Goal: Task Accomplishment & Management: Complete application form

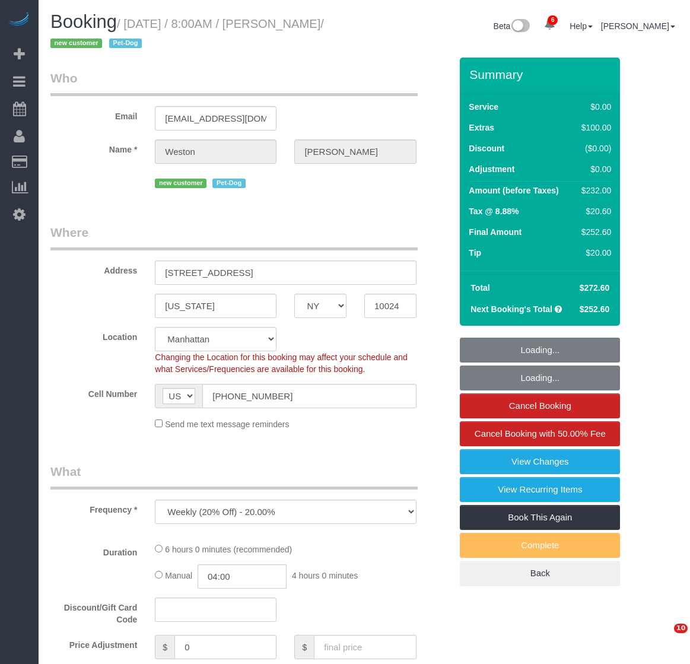
select select "NY"
select select "object:693"
select select "string:stripe-pm_1S0kuA4VGloSiKo7TQT4BI7k"
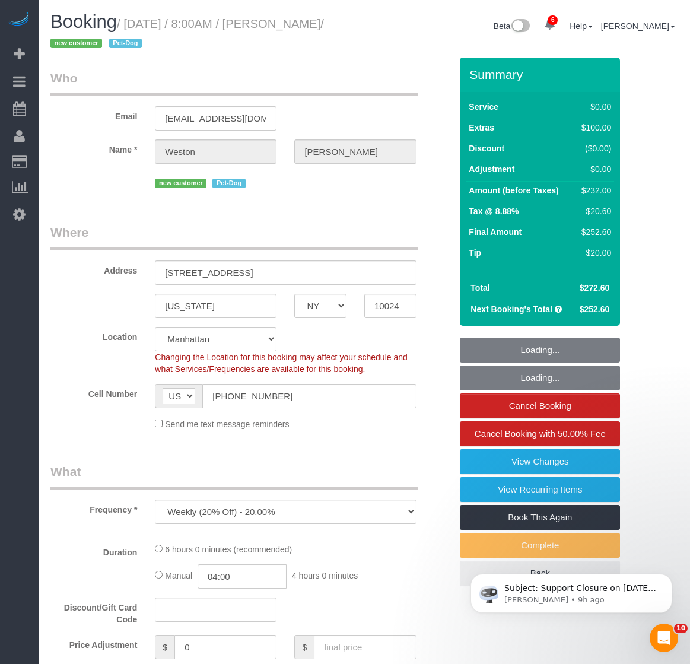
select select "spot1"
select select "number:57"
select select "number:72"
select select "number:13"
select select "number:6"
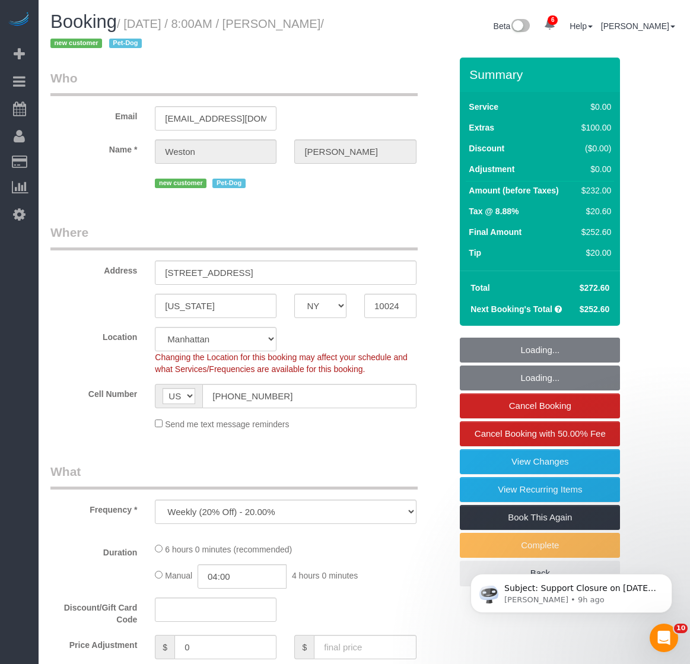
select select "2"
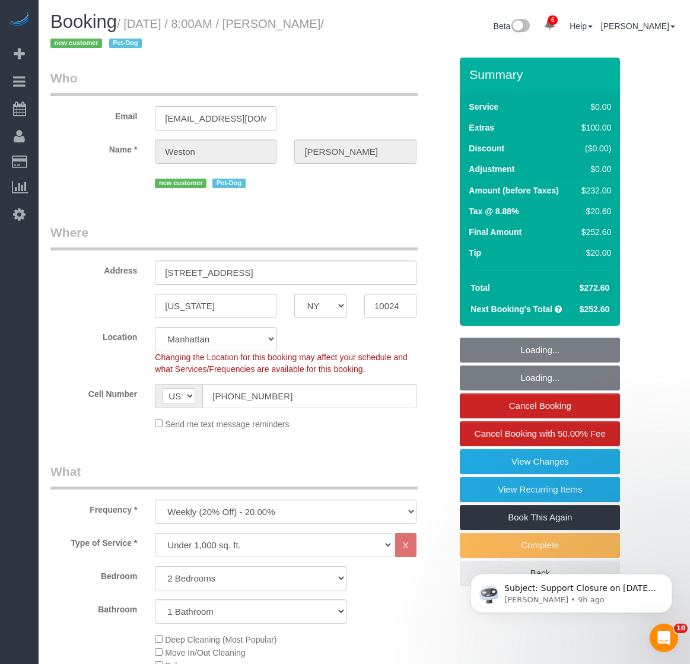
select select "2"
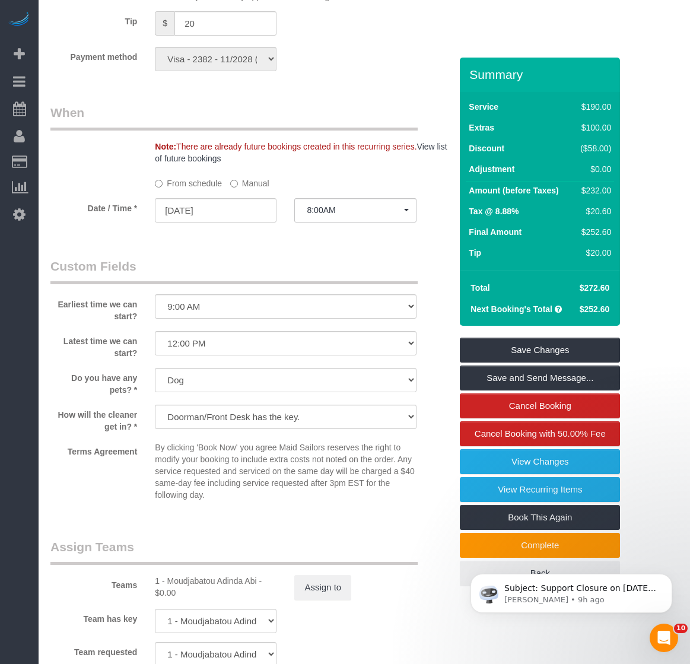
scroll to position [1306, 0]
